Goal: Communication & Community: Answer question/provide support

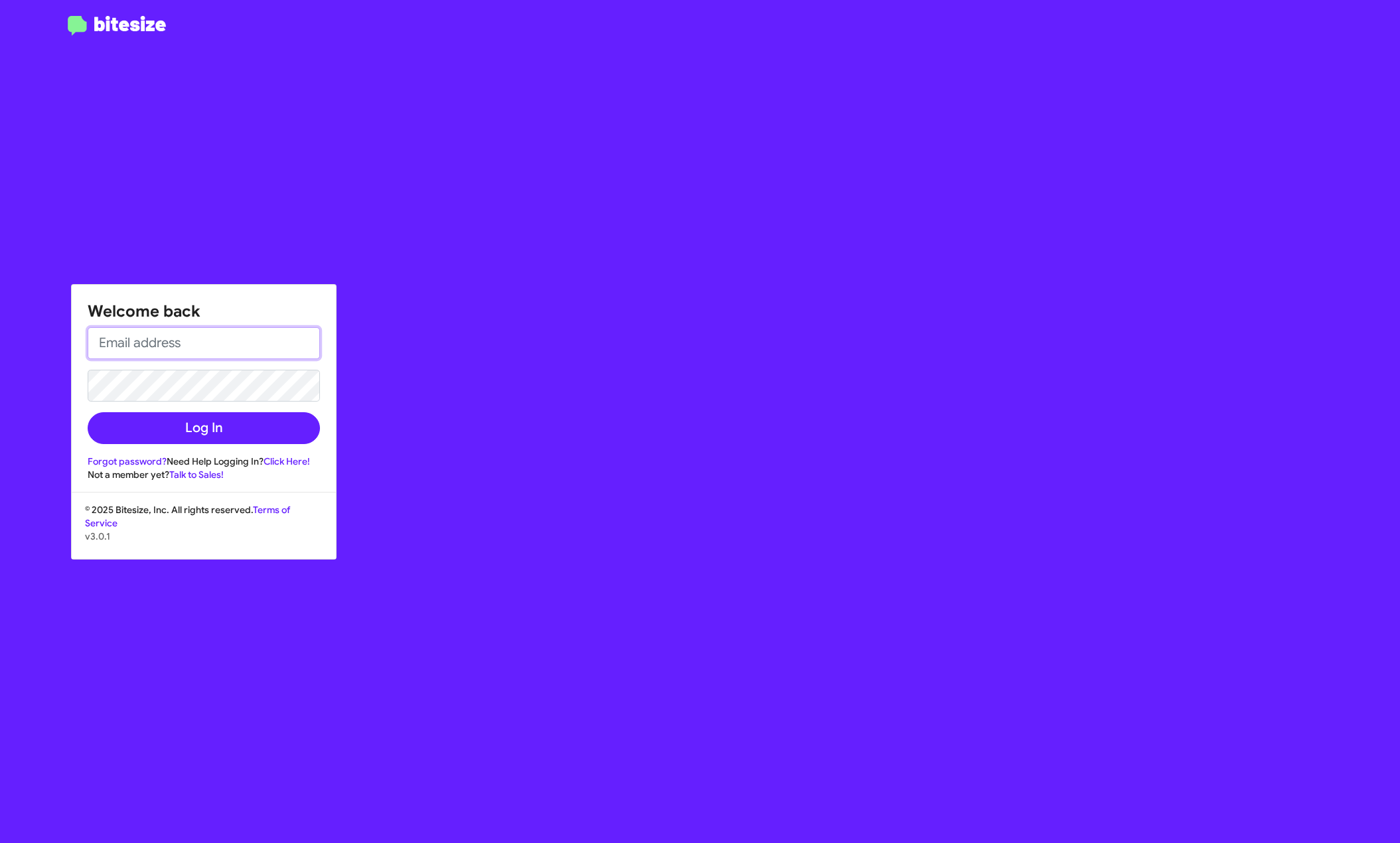
click at [209, 355] on input "email" at bounding box center [203, 343] width 232 height 32
click at [258, 346] on input "email" at bounding box center [203, 343] width 232 height 32
type input "[EMAIL_ADDRESS][DOMAIN_NAME]"
click at [206, 427] on button "Log In" at bounding box center [203, 428] width 232 height 32
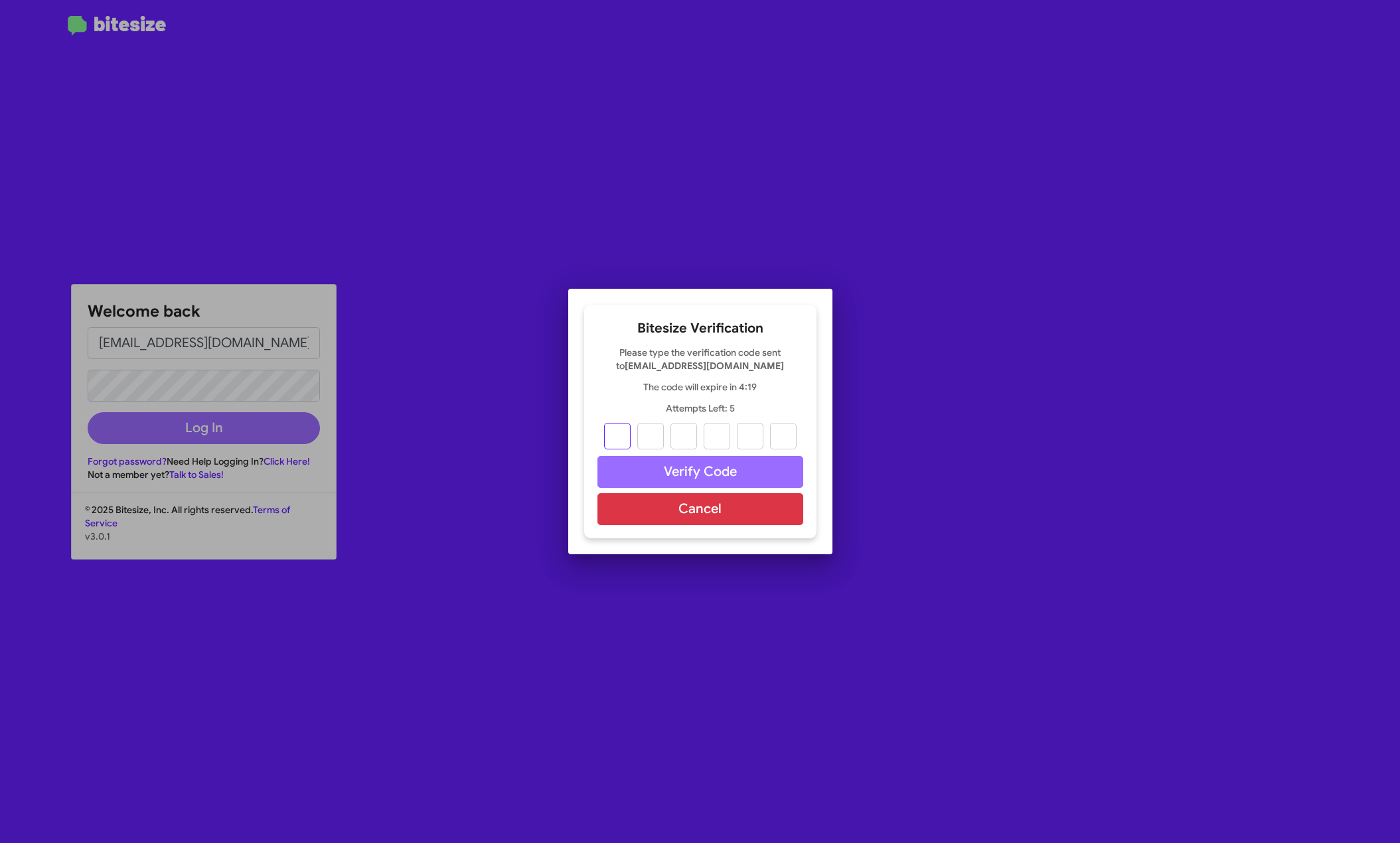
type input "3"
type input "1"
type input "6"
type input "8"
type input "7"
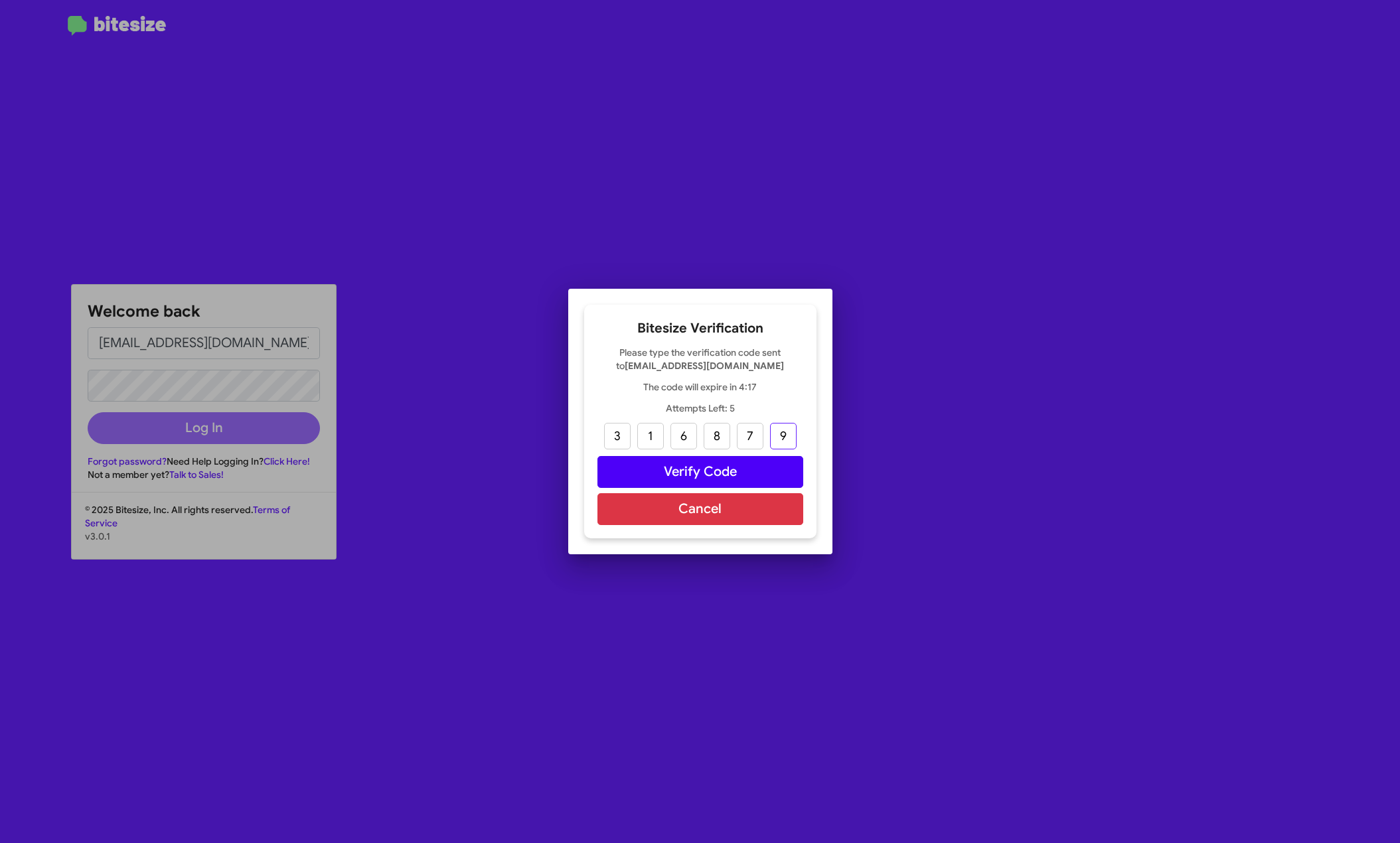
type input "9"
click at [691, 471] on button "Verify Code" at bounding box center [700, 472] width 206 height 32
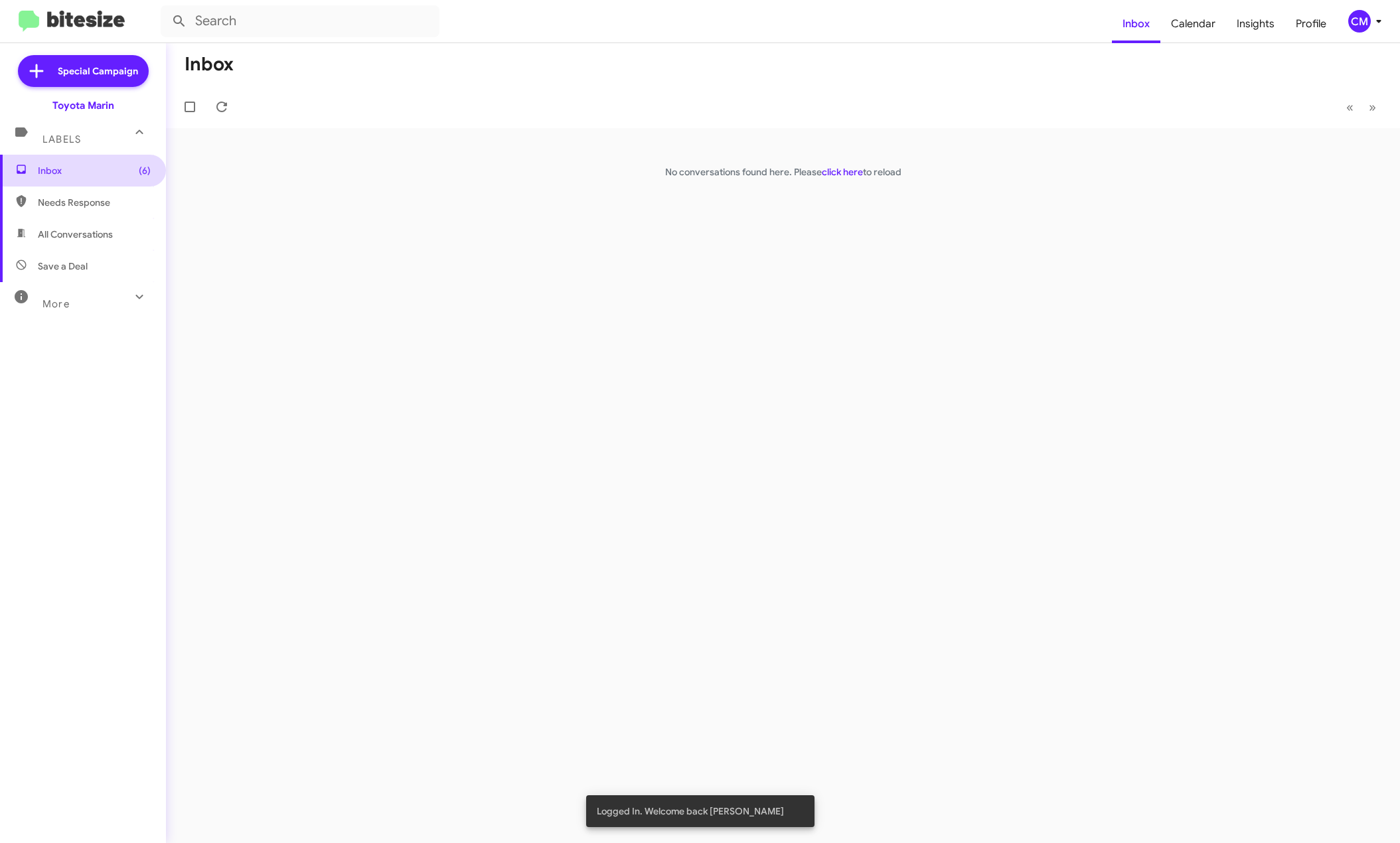
click at [66, 170] on span "Inbox (6)" at bounding box center [94, 171] width 113 height 14
click at [850, 170] on link "click here" at bounding box center [842, 172] width 41 height 12
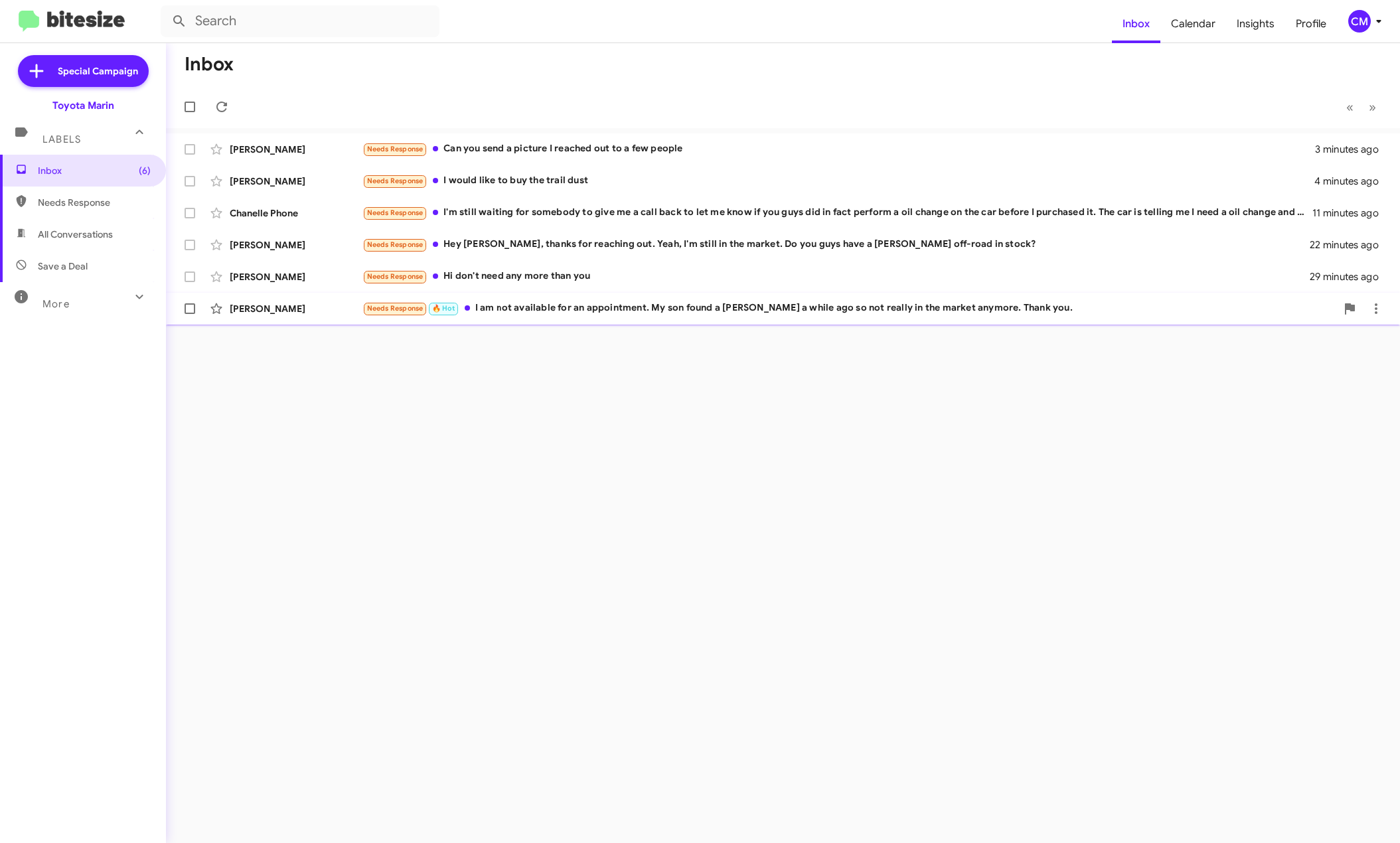
drag, startPoint x: 588, startPoint y: 376, endPoint x: 968, endPoint y: 297, distance: 388.1
click at [616, 374] on div "Inbox « Previous » Next [PERSON_NAME] Needs Response Can you send a picture I r…" at bounding box center [783, 443] width 1234 height 800
